Goal: Find specific page/section: Find specific page/section

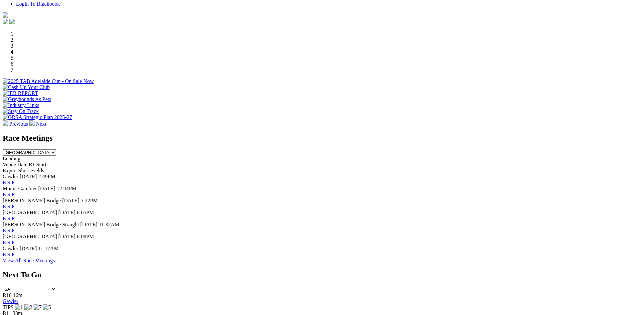
scroll to position [200, 0]
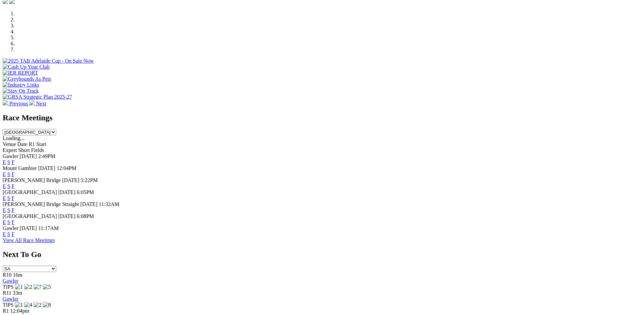
click at [15, 237] on link "F" at bounding box center [13, 234] width 3 height 6
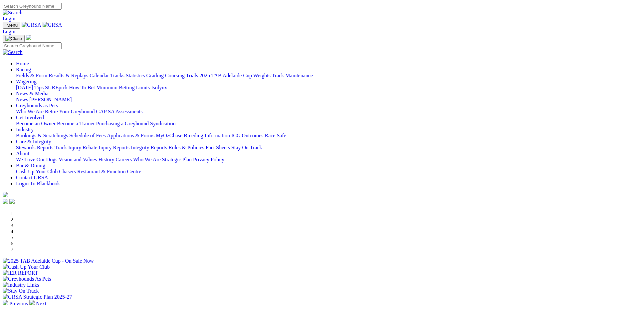
scroll to position [200, 0]
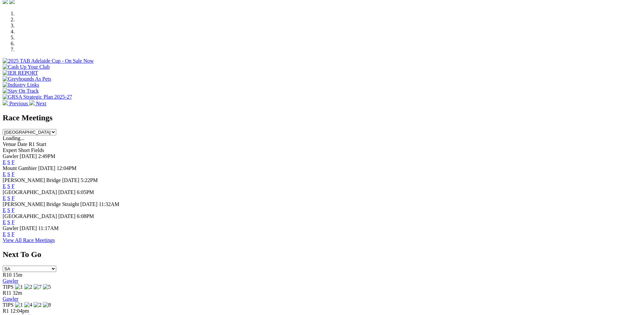
click at [15, 207] on link "F" at bounding box center [13, 210] width 3 height 6
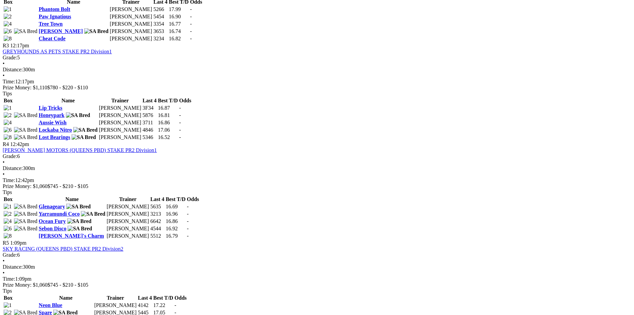
scroll to position [566, 0]
